Goal: Navigation & Orientation: Find specific page/section

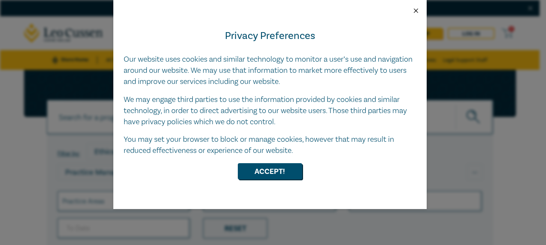
click at [415, 9] on button "Close" at bounding box center [416, 11] width 8 height 8
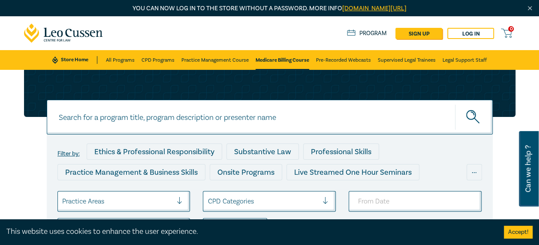
click at [275, 60] on link "Medicare Billing Course" at bounding box center [283, 60] width 54 height 20
click at [54, 30] on icon at bounding box center [63, 33] width 79 height 19
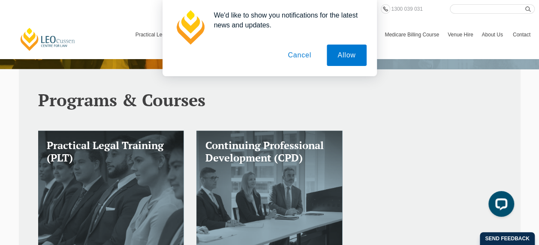
click at [303, 53] on button "Cancel" at bounding box center [299, 55] width 45 height 21
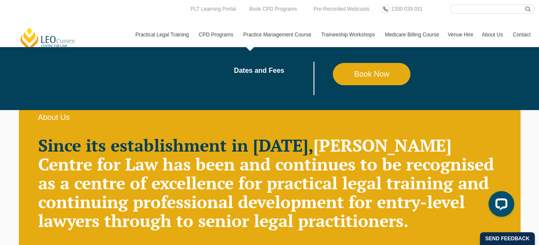
scroll to position [300, 0]
